Goal: Task Accomplishment & Management: Manage account settings

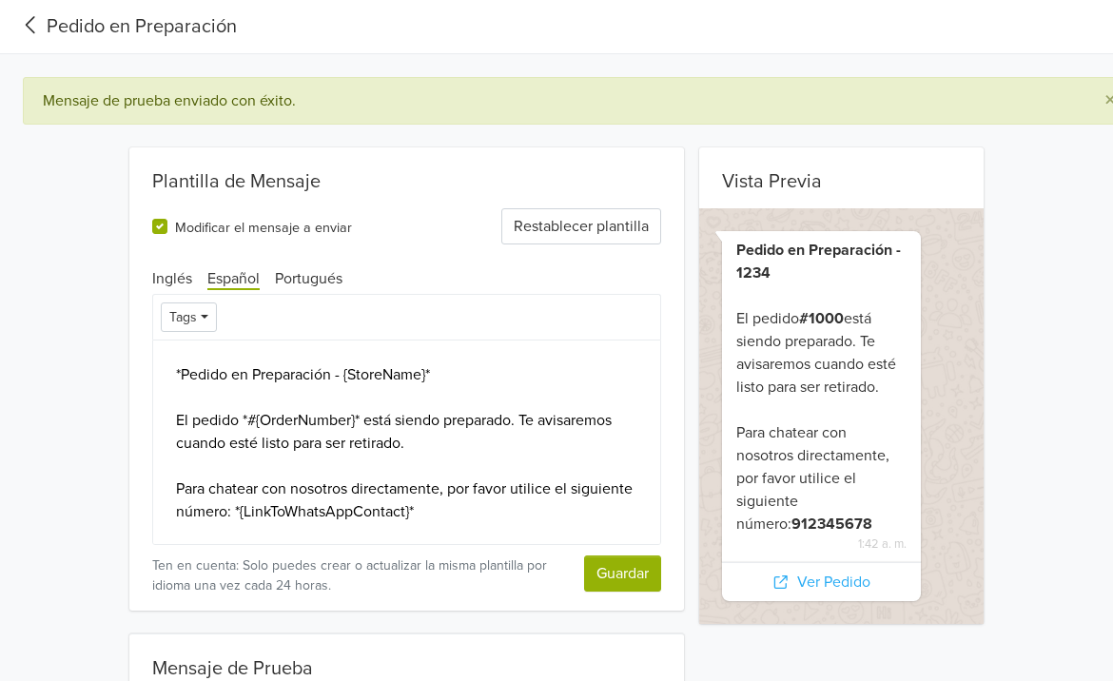
scroll to position [2, 0]
drag, startPoint x: 344, startPoint y: 367, endPoint x: 445, endPoint y: 369, distance: 101.8
click at [445, 369] on textarea "*Pedido en Preparación - {StoreName}* El pedido *#{OrderNumber}* está siendo pr…" at bounding box center [406, 443] width 509 height 206
type textarea "*Pedido en Preparación -{StoreName}* El pedido *#{OrderNumber}* está siendo pre…"
click at [398, 380] on textarea "*Pedido en Preparación -{StoreName}* El pedido *#{OrderNumber}* está siendo pre…" at bounding box center [406, 443] width 509 height 206
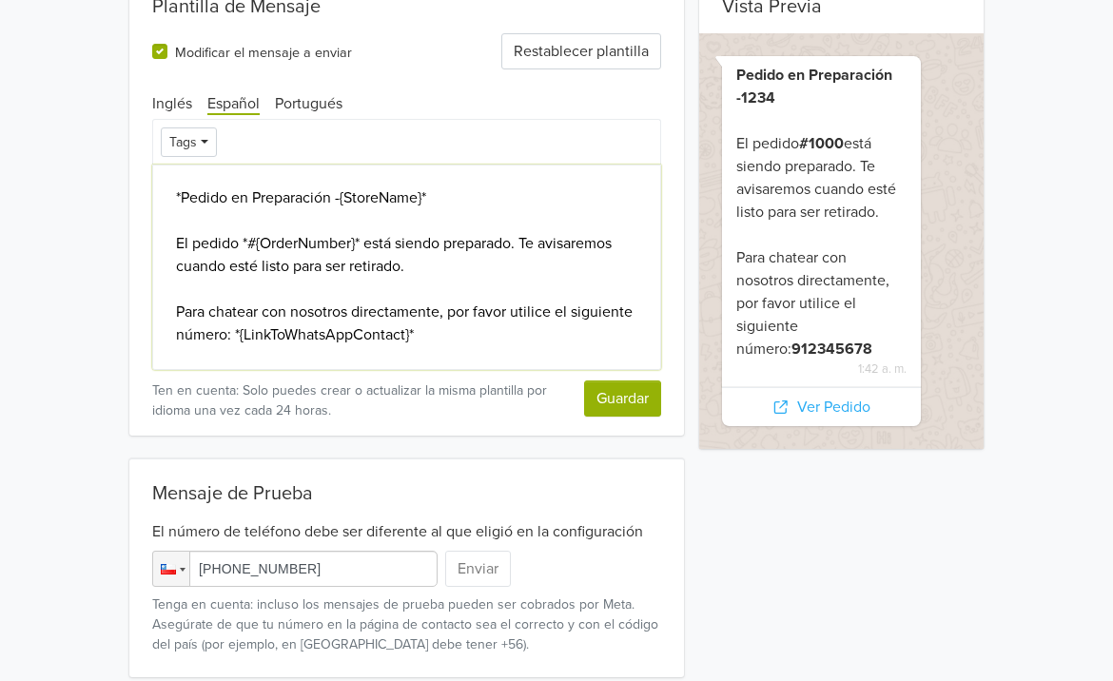
scroll to position [0, 0]
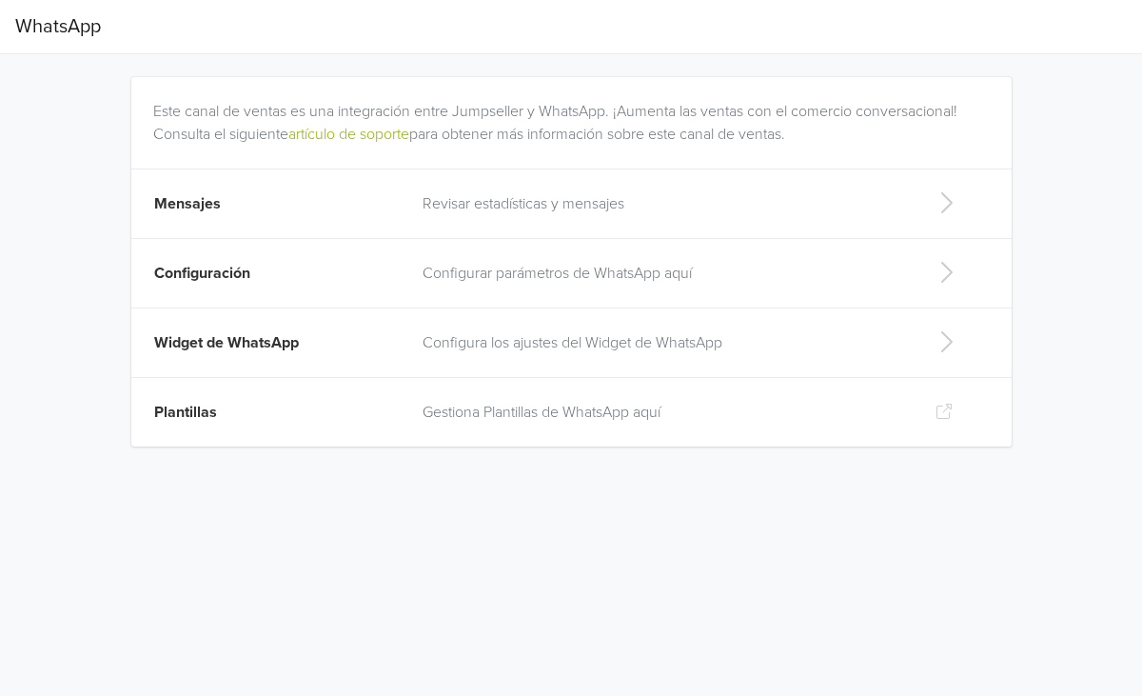
click at [444, 421] on p "Gestiona Plantillas de WhatsApp aquí" at bounding box center [664, 412] width 482 height 23
click at [313, 277] on td "Configuración" at bounding box center [271, 273] width 280 height 69
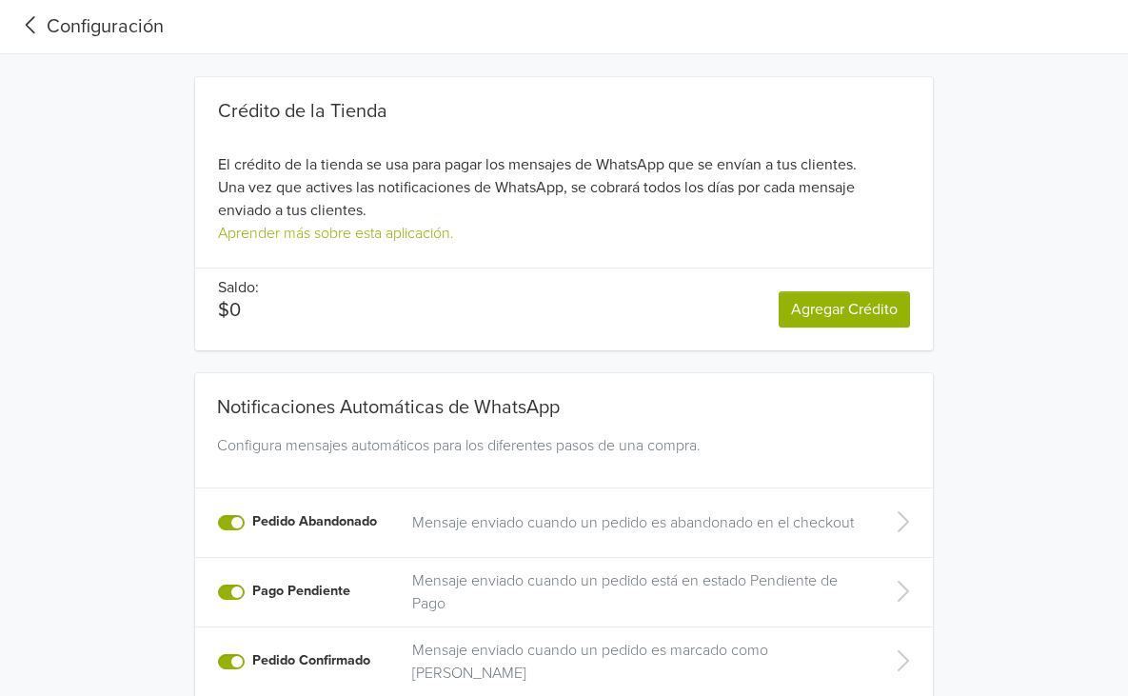
click at [69, 23] on div "Configuración" at bounding box center [89, 26] width 148 height 29
